Goal: Task Accomplishment & Management: Complete application form

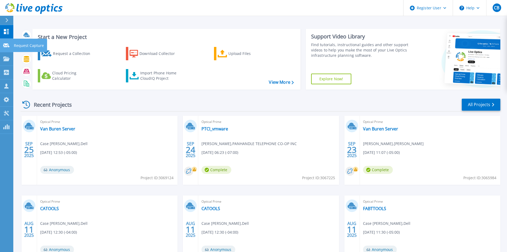
click at [7, 44] on icon at bounding box center [6, 45] width 6 height 4
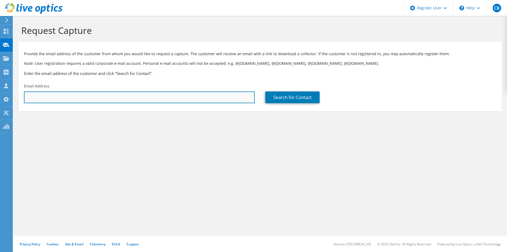
click at [101, 95] on input "text" at bounding box center [139, 97] width 231 height 12
paste input "zackary.campbell@epiccharterschools.org"
type input "zackary.campbell@epiccharterschools.org"
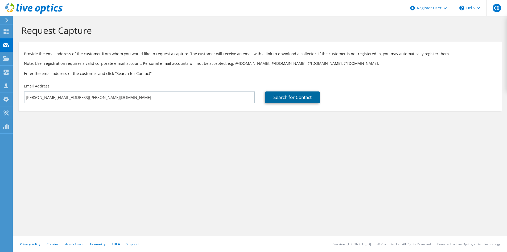
click at [309, 92] on link "Search for Contact" at bounding box center [292, 97] width 54 height 12
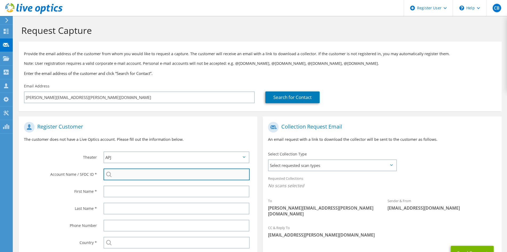
click at [156, 175] on input "search" at bounding box center [177, 174] width 146 height 12
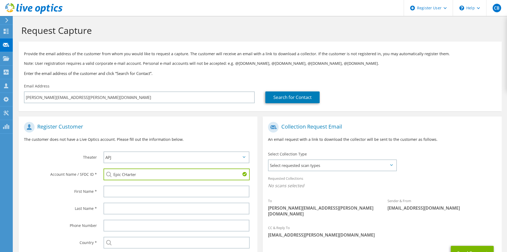
click at [173, 169] on input "Epic CHarter" at bounding box center [177, 174] width 146 height 12
paste input "3479368509"
type input "3479368509"
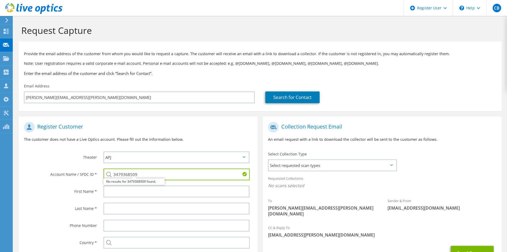
click at [199, 141] on p "The customer does not have a Live Optics account. Please fill out the informati…" at bounding box center [138, 139] width 228 height 6
click at [172, 192] on input "text" at bounding box center [177, 191] width 146 height 12
type input "Zackary"
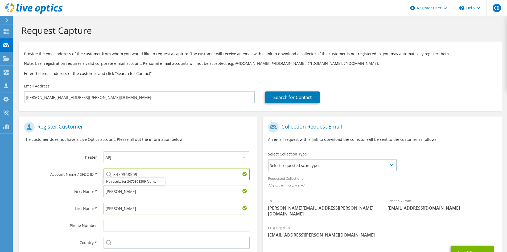
scroll to position [51, 0]
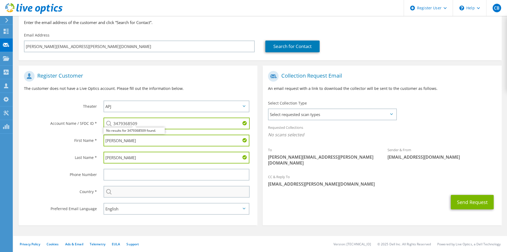
type input "Campbell"
click at [164, 191] on input "text" at bounding box center [177, 192] width 146 height 12
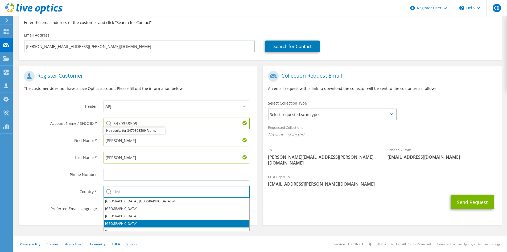
click at [119, 223] on li "United States" at bounding box center [177, 223] width 146 height 7
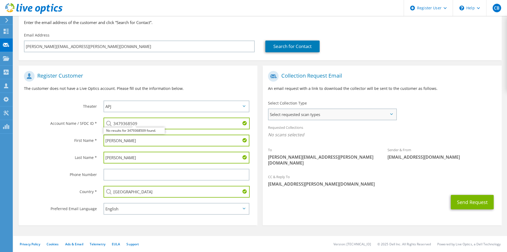
type input "United States"
click at [384, 116] on span "Select requested scan types" at bounding box center [333, 114] width 128 height 11
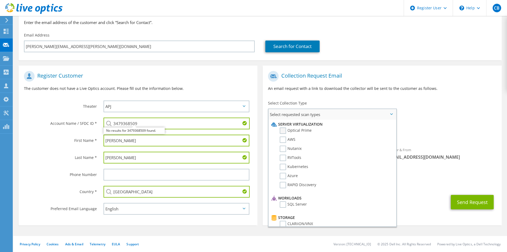
click at [285, 132] on label "Optical Prime" at bounding box center [296, 130] width 32 height 6
click at [0, 0] on input "Optical Prime" at bounding box center [0, 0] width 0 height 0
click at [458, 149] on div "Sender & From liveoptics@liveoptics.com" at bounding box center [442, 155] width 120 height 18
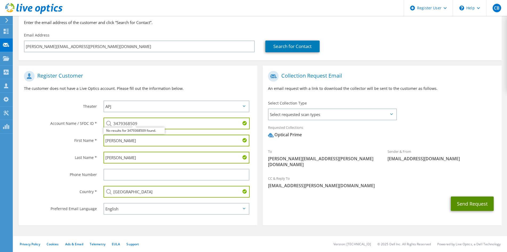
click at [469, 198] on button "Send Request" at bounding box center [472, 203] width 43 height 14
